Goal: Check status: Check status

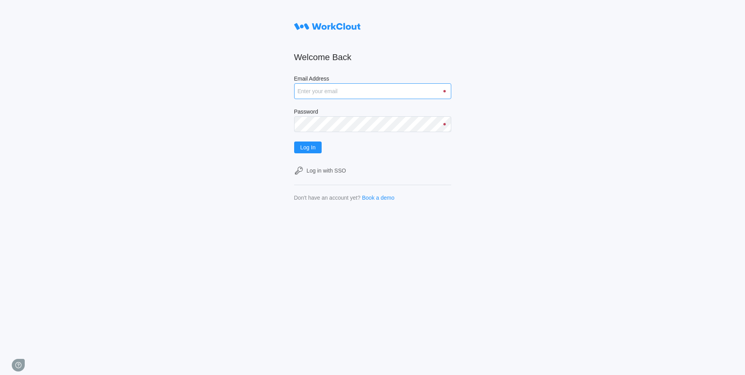
click at [324, 91] on input "Email Address" at bounding box center [372, 91] width 157 height 16
type input "[EMAIL_ADDRESS][DOMAIN_NAME]"
click at [294, 141] on button "Log In" at bounding box center [308, 147] width 28 height 12
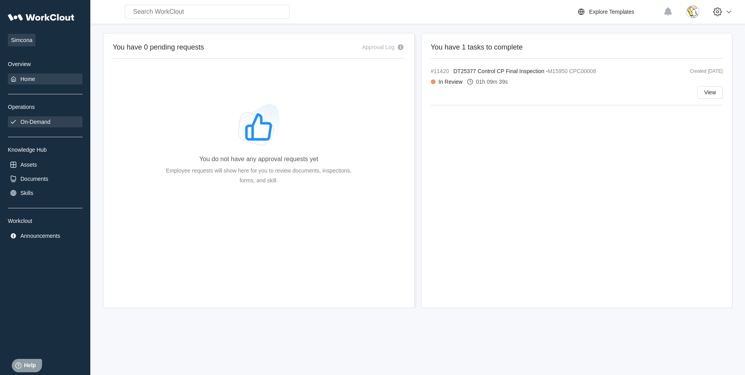
click at [45, 119] on div "On-Demand" at bounding box center [35, 122] width 30 height 6
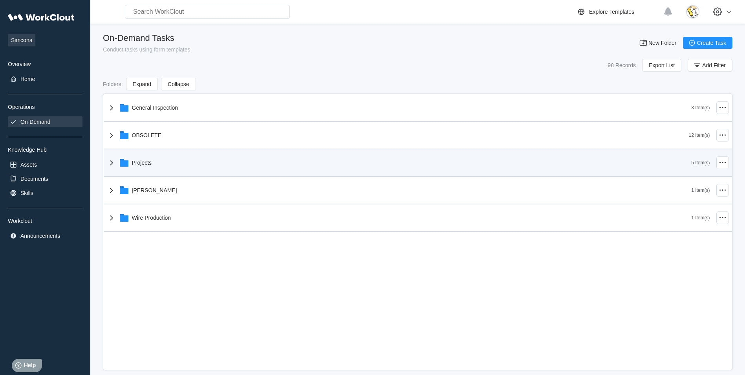
click at [156, 159] on div "Projects" at bounding box center [399, 162] width 585 height 20
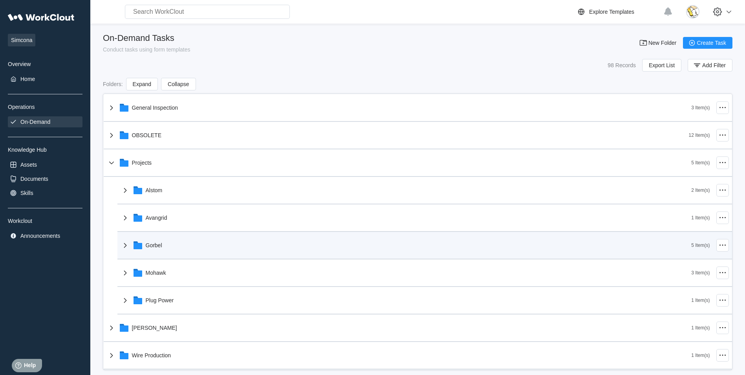
click at [157, 245] on div "Gorbel" at bounding box center [154, 245] width 16 height 6
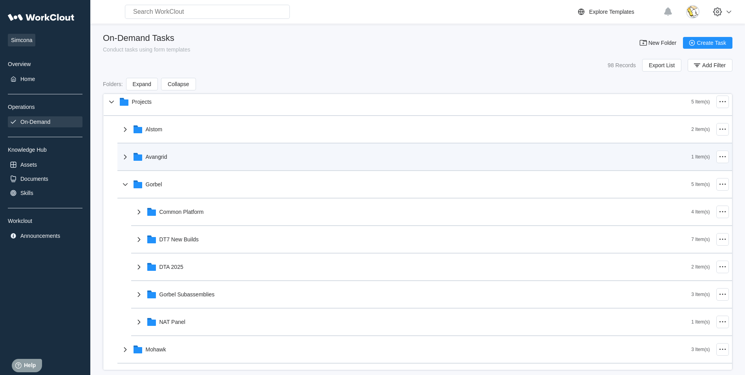
scroll to position [79, 0]
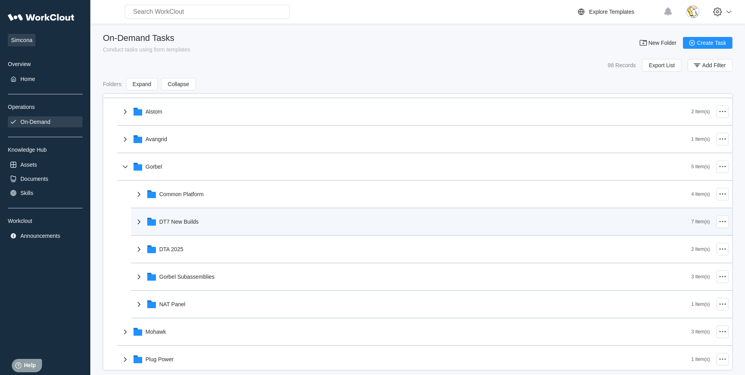
click at [191, 222] on div "DT7 New Builds" at bounding box center [178, 221] width 39 height 6
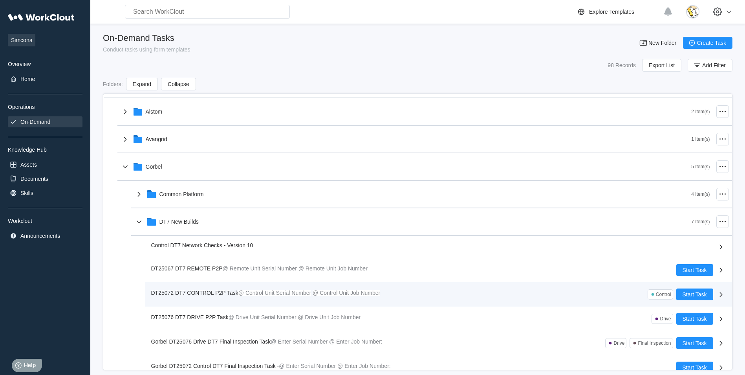
scroll to position [118, 0]
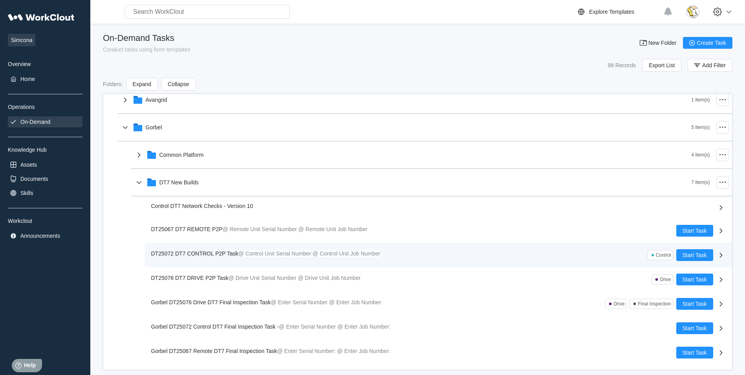
click at [207, 252] on span "DT25072 DT7 CONTROL P2P Task" at bounding box center [194, 253] width 87 height 6
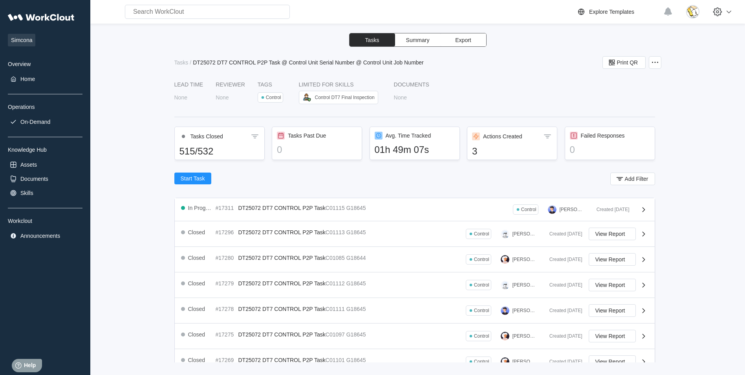
scroll to position [39, 0]
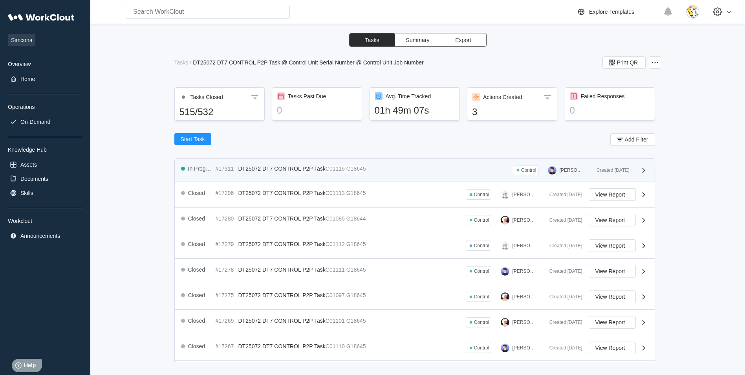
click at [288, 170] on span "DT25072 DT7 CONTROL P2P Task" at bounding box center [281, 168] width 87 height 6
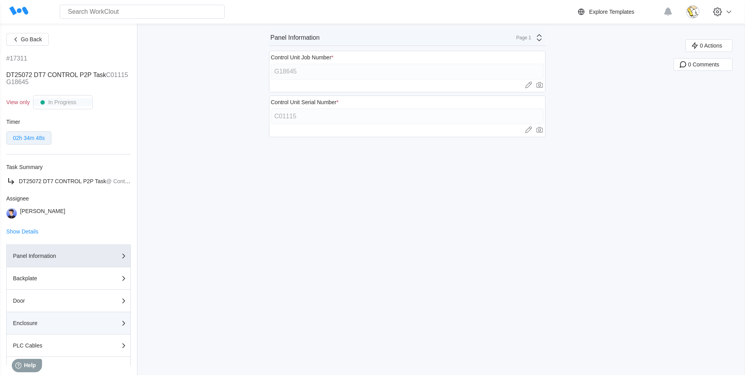
click at [43, 323] on div "Enclosure" at bounding box center [52, 322] width 79 height 5
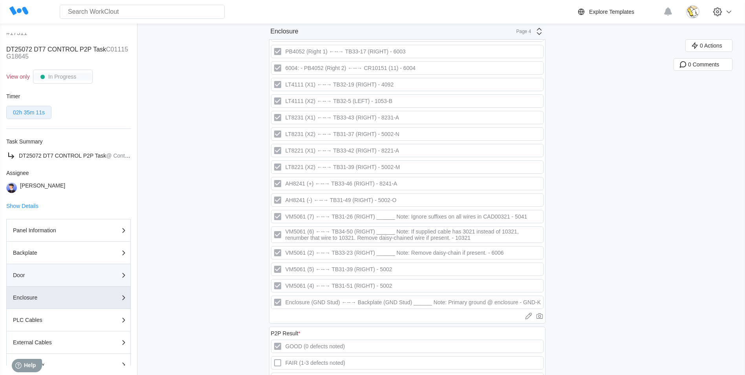
scroll to position [39, 0]
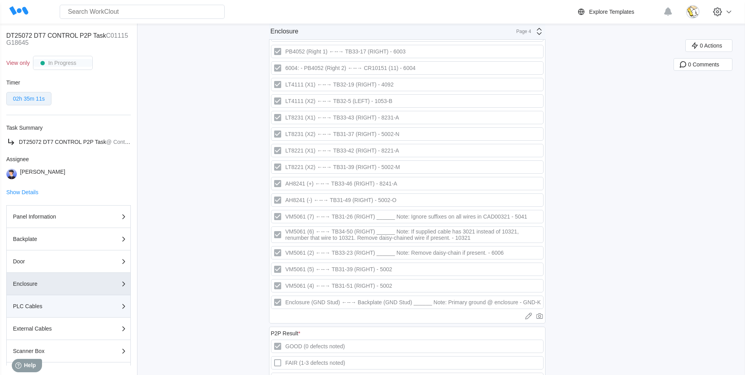
click at [62, 306] on div "PLC Cables" at bounding box center [52, 305] width 79 height 5
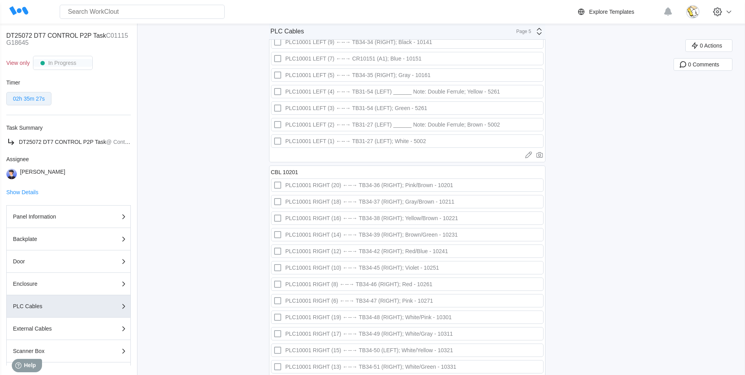
scroll to position [1453, 0]
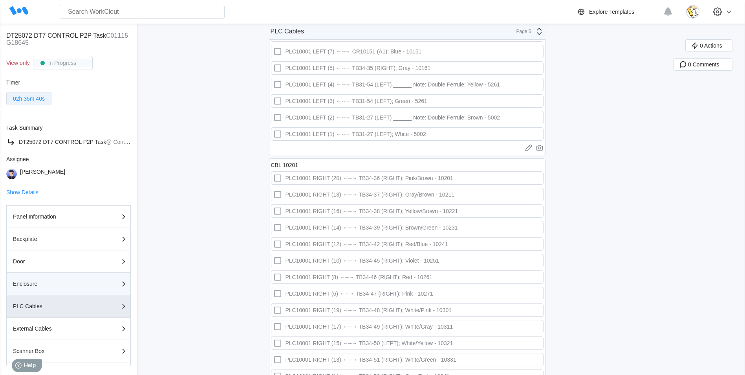
click at [54, 282] on div "Enclosure" at bounding box center [52, 283] width 79 height 5
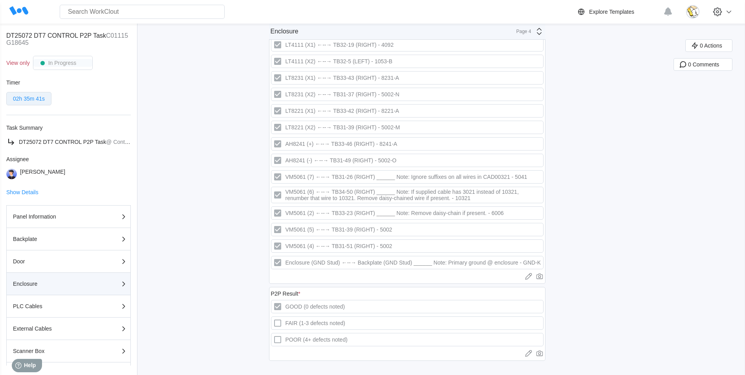
scroll to position [118, 0]
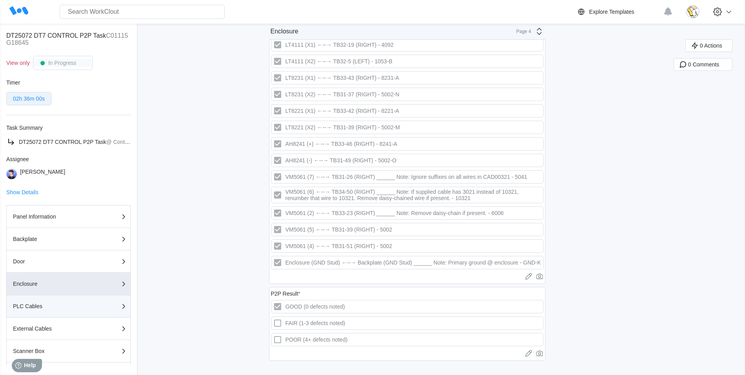
click at [56, 307] on div "PLC Cables" at bounding box center [52, 305] width 79 height 5
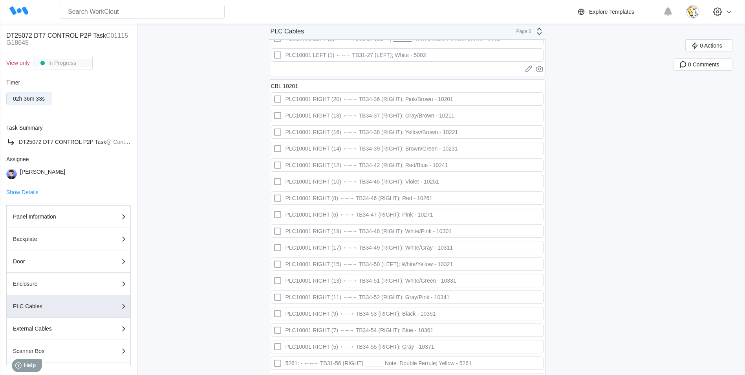
scroll to position [39, 0]
